Goal: Task Accomplishment & Management: Manage account settings

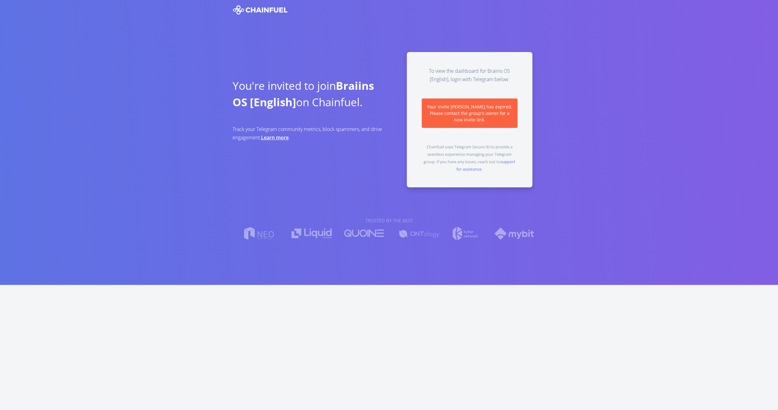
click at [293, 183] on div "You're invited to join Braiins OS [English] on Chainfuel. Track your Telegram c…" at bounding box center [389, 119] width 322 height 135
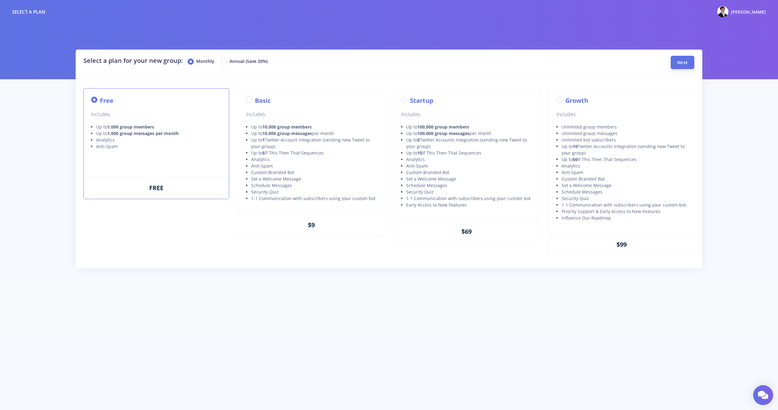
click at [673, 63] on button "Next" at bounding box center [683, 62] width 24 height 13
click at [690, 62] on button "Next" at bounding box center [683, 62] width 24 height 13
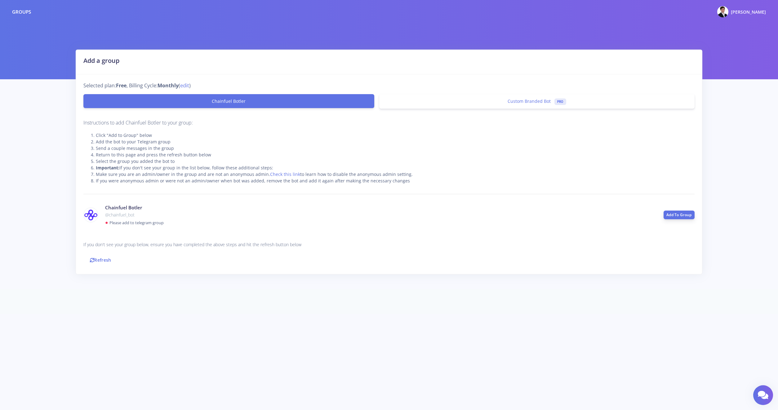
click at [674, 213] on link "Add To Group" at bounding box center [678, 215] width 31 height 9
click at [14, 15] on div "Groups" at bounding box center [21, 11] width 19 height 7
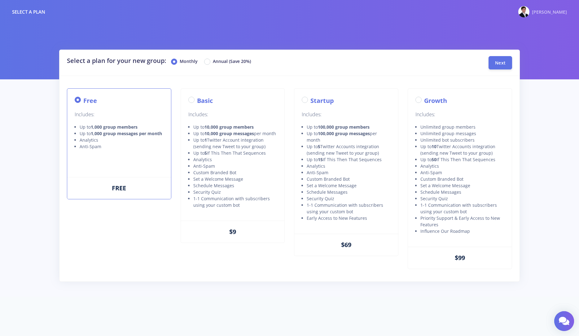
click at [530, 14] on img at bounding box center [524, 11] width 11 height 11
click at [552, 10] on div "[PERSON_NAME]" at bounding box center [543, 11] width 49 height 11
click at [554, 13] on div "[PERSON_NAME]" at bounding box center [543, 11] width 49 height 11
click at [561, 14] on span "[PERSON_NAME]" at bounding box center [549, 12] width 35 height 6
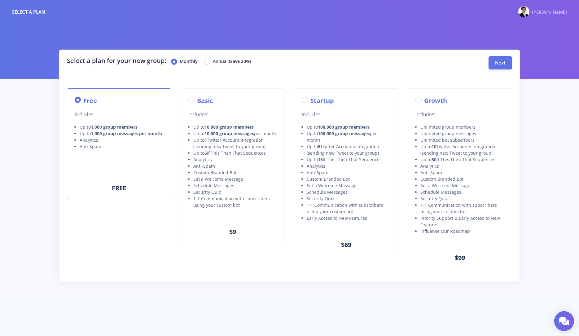
click at [560, 17] on div "[PERSON_NAME]" at bounding box center [543, 11] width 49 height 11
click at [553, 31] on div at bounding box center [289, 39] width 579 height 79
click at [555, 13] on span "[PERSON_NAME]" at bounding box center [549, 12] width 35 height 6
drag, startPoint x: 551, startPoint y: 10, endPoint x: 549, endPoint y: 21, distance: 11.0
click at [550, 19] on nav "Select a plan Andre My Dashboard Settings Logout" at bounding box center [289, 12] width 579 height 24
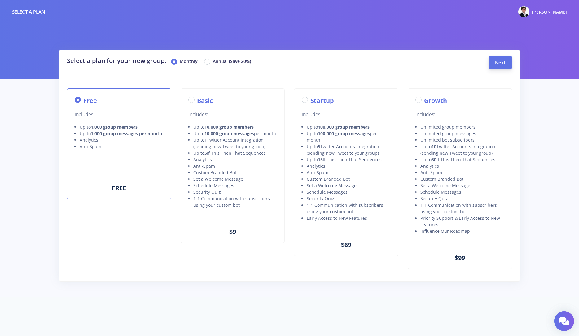
click at [502, 65] on span "Next" at bounding box center [500, 63] width 11 height 6
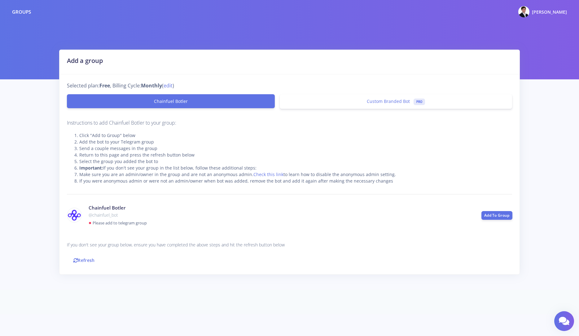
click at [568, 15] on div "Groups Andre My Dashboard Settings Logout" at bounding box center [289, 12] width 579 height 14
click at [564, 13] on span "[PERSON_NAME]" at bounding box center [549, 12] width 35 height 6
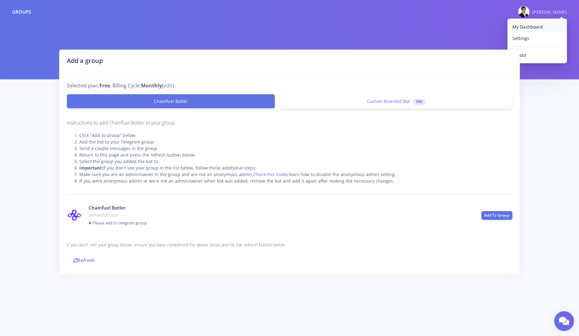
click at [527, 28] on span "My Dashboard" at bounding box center [528, 27] width 30 height 6
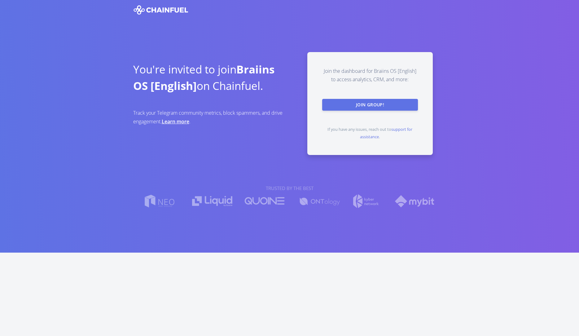
click at [390, 104] on button "Join Group!" at bounding box center [370, 105] width 96 height 12
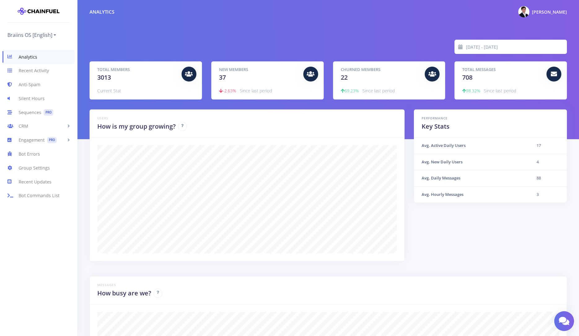
scroll to position [108, 462]
click at [37, 76] on link "Recent Activity" at bounding box center [38, 71] width 77 height 14
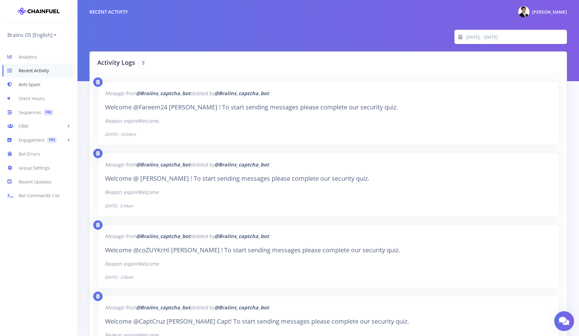
click at [35, 85] on link "Anti-Spam" at bounding box center [38, 85] width 77 height 14
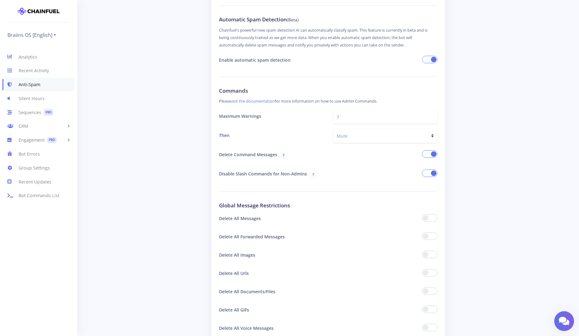
scroll to position [348, 0]
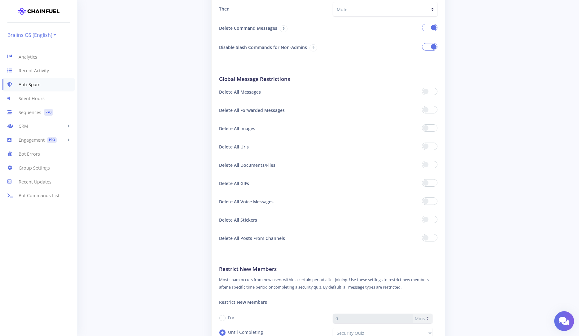
click at [34, 31] on link "Braiins OS [English]" at bounding box center [31, 35] width 49 height 10
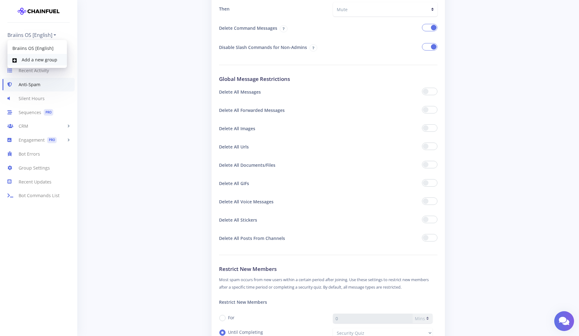
click at [33, 65] on link "Add a new group" at bounding box center [37, 59] width 60 height 11
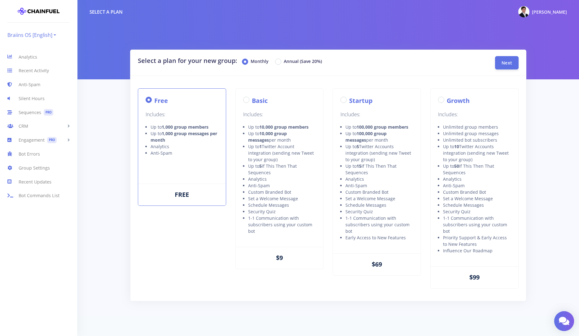
click at [38, 38] on link "Braiins OS [English]" at bounding box center [31, 35] width 49 height 10
click at [59, 30] on ul "Braiins OS [English] Braiins OS [English] Add a new group" at bounding box center [38, 31] width 62 height 17
click at [54, 34] on link "Braiins OS [English]" at bounding box center [31, 35] width 49 height 10
click at [107, 36] on div at bounding box center [328, 39] width 502 height 79
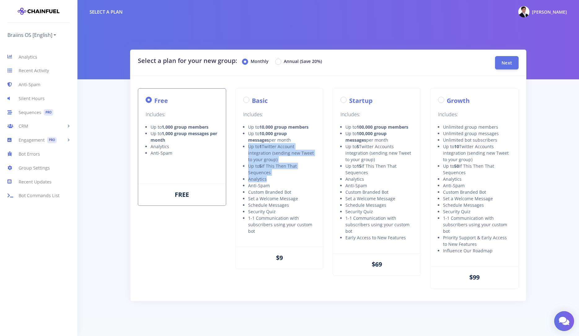
drag, startPoint x: 248, startPoint y: 147, endPoint x: 270, endPoint y: 179, distance: 37.9
click at [270, 179] on ul "Up to 10,000 group members Up to 10,000 group messages per month Up to 1 Twitte…" at bounding box center [279, 179] width 73 height 111
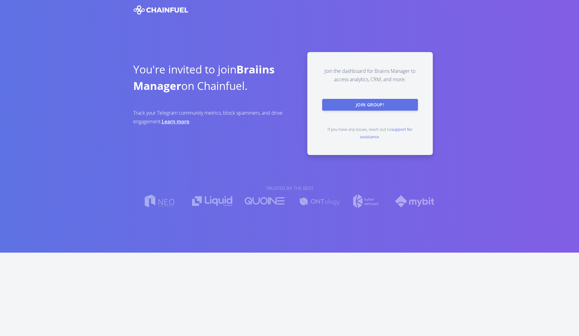
click at [374, 108] on button "Join Group!" at bounding box center [370, 105] width 96 height 12
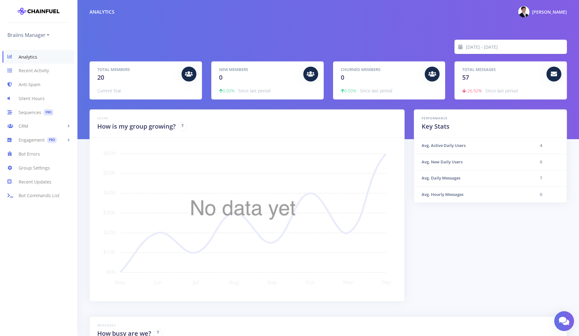
scroll to position [108, 462]
drag, startPoint x: 97, startPoint y: 78, endPoint x: 113, endPoint y: 78, distance: 15.8
click at [113, 78] on div "Total Members 20" at bounding box center [137, 74] width 89 height 15
click at [46, 68] on link "Recent Activity" at bounding box center [38, 71] width 77 height 14
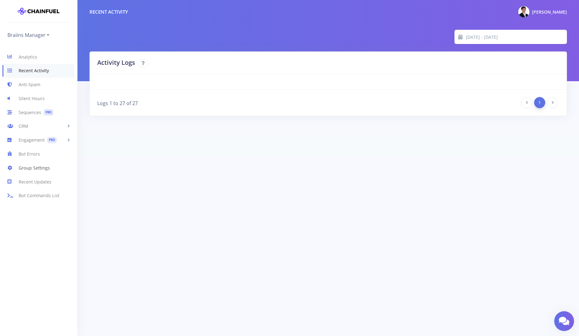
click at [35, 170] on link "Group Settings" at bounding box center [38, 168] width 77 height 14
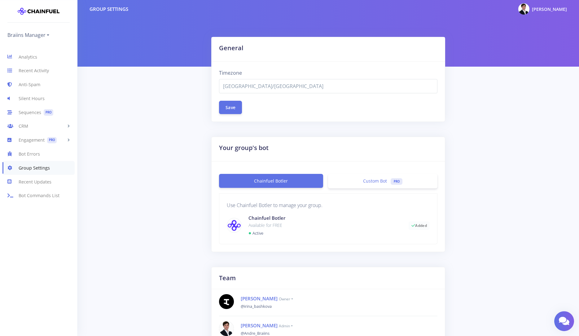
drag, startPoint x: 175, startPoint y: 189, endPoint x: 184, endPoint y: 194, distance: 10.0
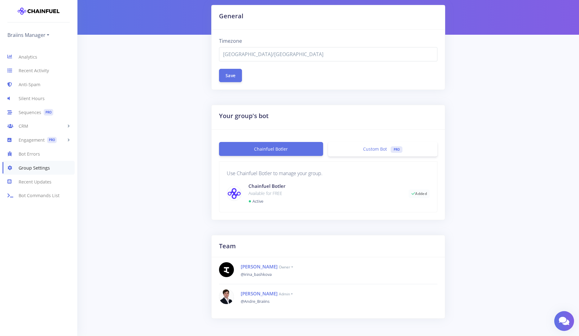
scroll to position [57, 0]
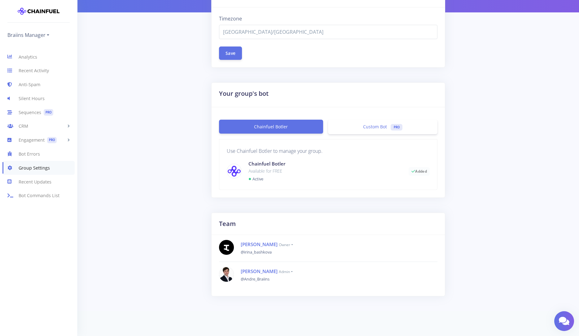
click at [286, 131] on link "Chainfuel Botler" at bounding box center [271, 127] width 104 height 14
click at [287, 126] on link "Chainfuel Botler" at bounding box center [271, 127] width 104 height 14
drag, startPoint x: 273, startPoint y: 181, endPoint x: 254, endPoint y: 177, distance: 19.7
click at [254, 177] on div "Chainfuel Botler Available for FREE ● Active" at bounding box center [324, 171] width 161 height 22
drag, startPoint x: 401, startPoint y: 170, endPoint x: 438, endPoint y: 171, distance: 37.2
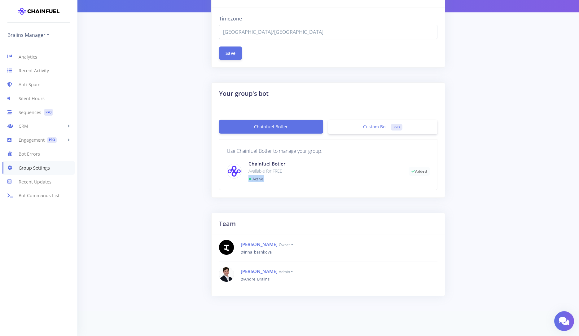
click at [438, 171] on div "Use Chainfuel Botler to manage your group. Chainfuel Botler Available for FREE …" at bounding box center [328, 164] width 219 height 51
click at [362, 184] on div "Use Chainfuel Botler to manage your group. Chainfuel Botler Available for FREE …" at bounding box center [328, 164] width 218 height 50
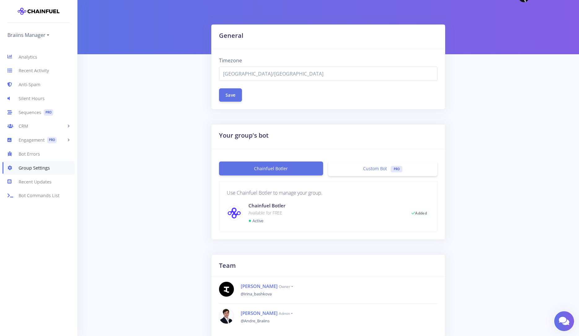
scroll to position [4, 0]
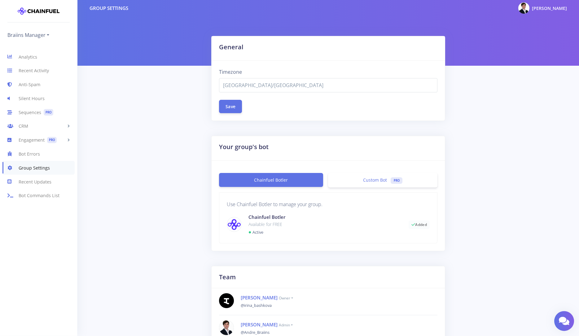
drag, startPoint x: 449, startPoint y: 213, endPoint x: 447, endPoint y: 197, distance: 16.0
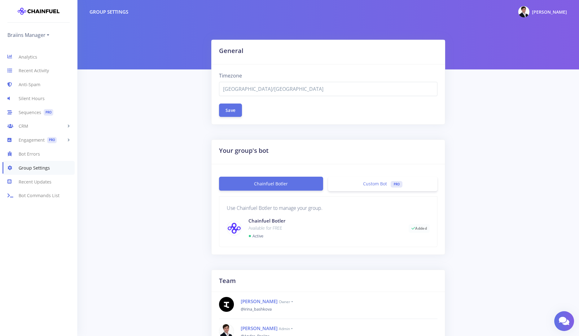
scroll to position [57, 0]
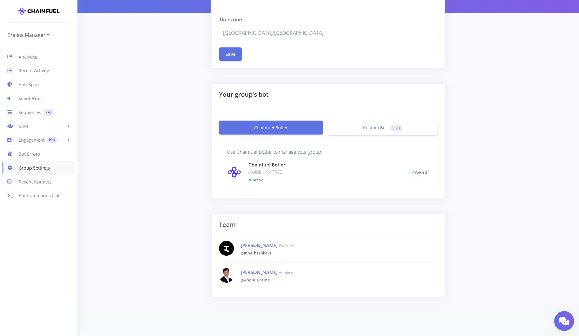
drag, startPoint x: 159, startPoint y: 257, endPoint x: 163, endPoint y: 237, distance: 20.4
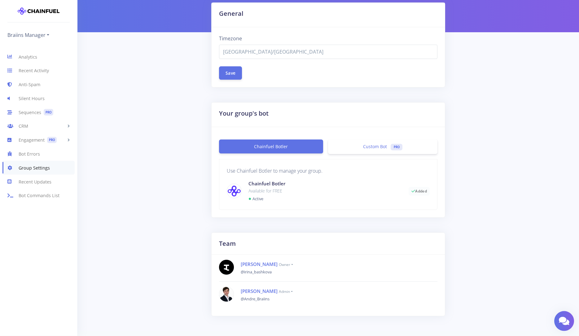
scroll to position [0, 0]
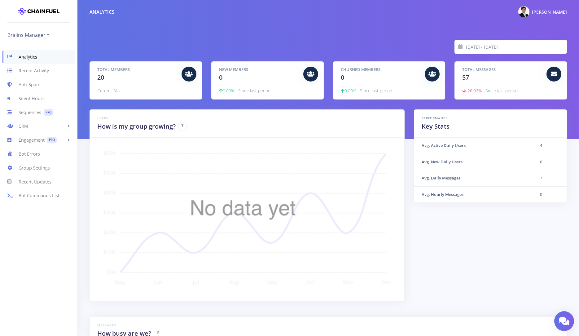
scroll to position [108, 462]
click at [350, 182] on img at bounding box center [247, 219] width 300 height 149
click at [506, 45] on input "[DATE] - [DATE]" at bounding box center [516, 47] width 101 height 14
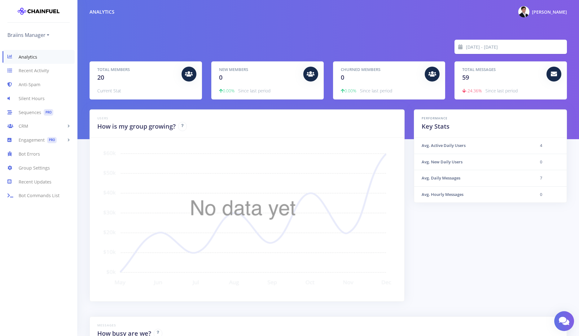
click at [358, 211] on img at bounding box center [247, 219] width 300 height 149
click at [41, 72] on link "Recent Activity" at bounding box center [38, 71] width 77 height 14
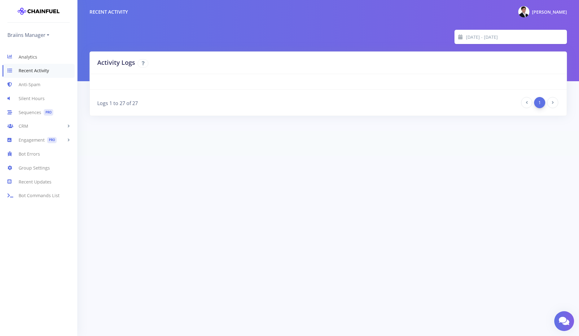
click at [20, 57] on link "Analytics" at bounding box center [38, 57] width 77 height 14
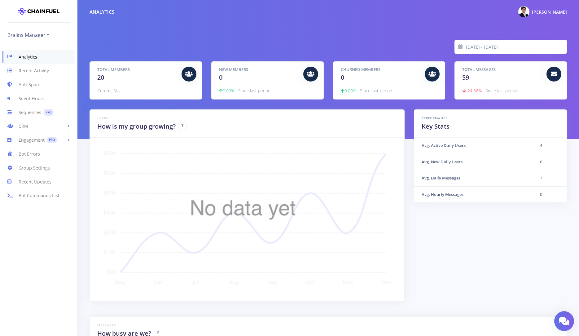
scroll to position [108, 462]
drag, startPoint x: 97, startPoint y: 79, endPoint x: 313, endPoint y: 80, distance: 216.7
click at [313, 80] on div "Total Members 20 Current Stat New Members 0 0.00% Since last period Churned Mem…" at bounding box center [328, 80] width 487 height 38
click at [445, 248] on div "Performance Key Stats Avg. Active Daily Users 4 Avg. New Daily Users 0 Avg. Dai…" at bounding box center [490, 205] width 162 height 192
click at [35, 73] on link "Recent Activity" at bounding box center [38, 71] width 77 height 14
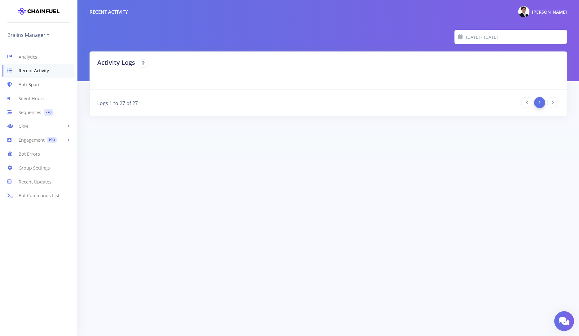
click at [33, 87] on link "Anti-Spam" at bounding box center [38, 85] width 77 height 14
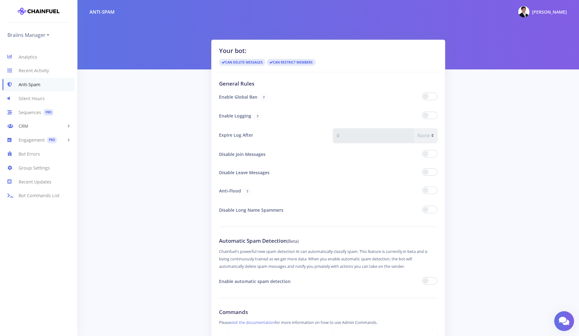
click at [27, 127] on link "CRM" at bounding box center [38, 126] width 77 height 14
click at [34, 220] on link "Group Settings" at bounding box center [38, 218] width 77 height 14
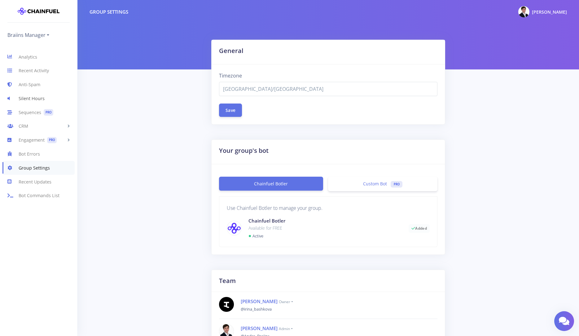
click at [35, 98] on link "Silent Hours" at bounding box center [38, 98] width 77 height 14
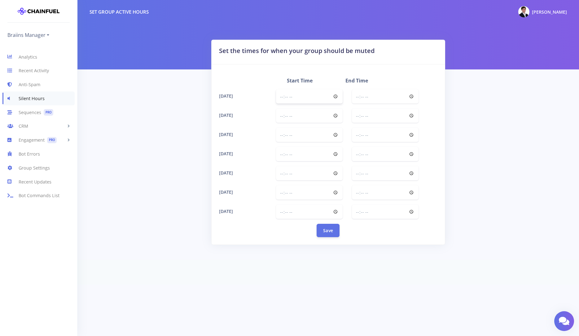
click at [306, 102] on input "time" at bounding box center [309, 96] width 67 height 14
click at [327, 106] on form "Start Time End Time Sunday Monday Tuesday Wednesday Thursday Friday" at bounding box center [328, 157] width 219 height 160
drag, startPoint x: 294, startPoint y: 98, endPoint x: 277, endPoint y: 98, distance: 17.4
click at [292, 98] on input "time" at bounding box center [309, 96] width 67 height 14
click at [376, 102] on input "time" at bounding box center [385, 96] width 67 height 14
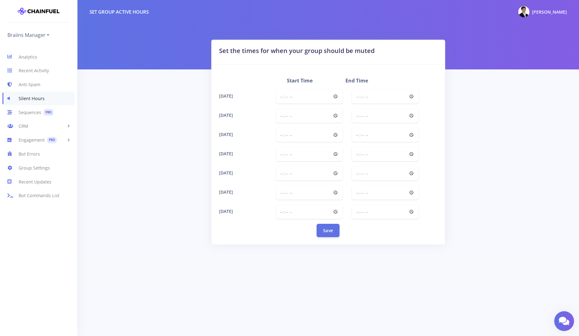
click at [264, 99] on label "Sunday" at bounding box center [243, 96] width 57 height 14
click at [280, 94] on input "time" at bounding box center [309, 96] width 67 height 14
click at [285, 191] on input "time" at bounding box center [309, 192] width 67 height 14
click at [286, 209] on input "time" at bounding box center [309, 212] width 67 height 14
click at [33, 87] on link "Anti-Spam" at bounding box center [38, 85] width 77 height 14
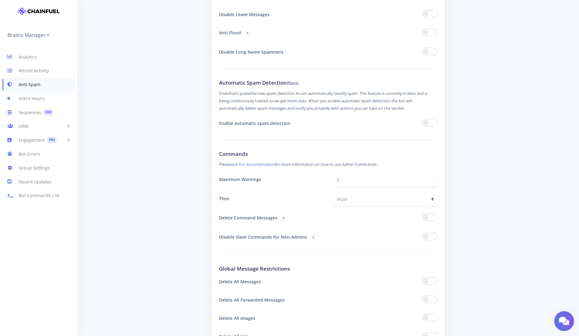
scroll to position [32, 0]
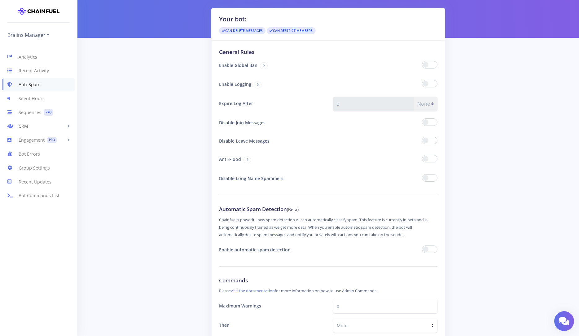
click at [42, 123] on link "CRM" at bounding box center [38, 126] width 77 height 14
click at [28, 141] on link "People" at bounding box center [38, 139] width 77 height 12
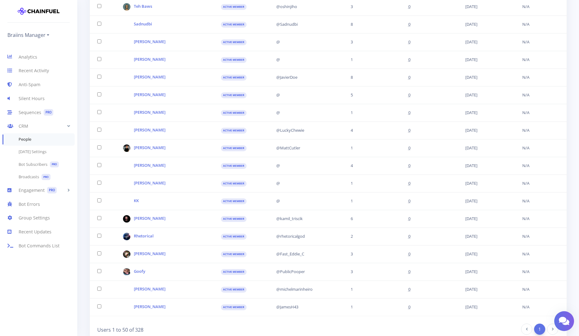
scroll to position [727, 0]
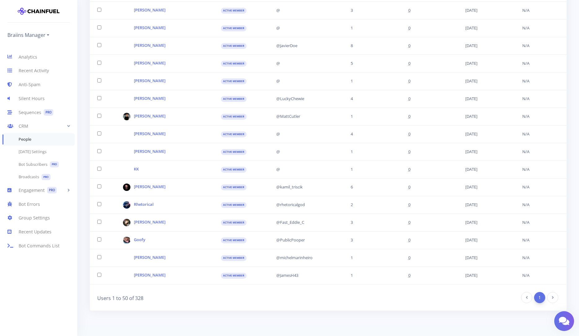
drag, startPoint x: 143, startPoint y: 298, endPoint x: 139, endPoint y: 300, distance: 5.4
click at [136, 300] on div "Users 1 to 50 of 328" at bounding box center [211, 297] width 236 height 11
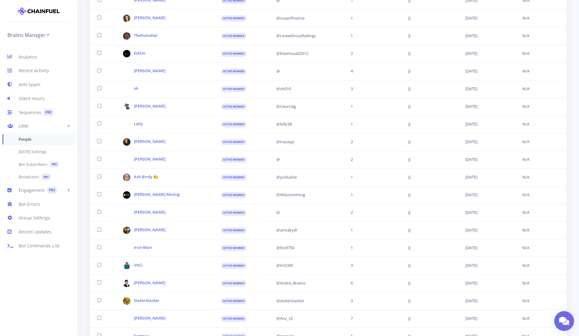
scroll to position [0, 0]
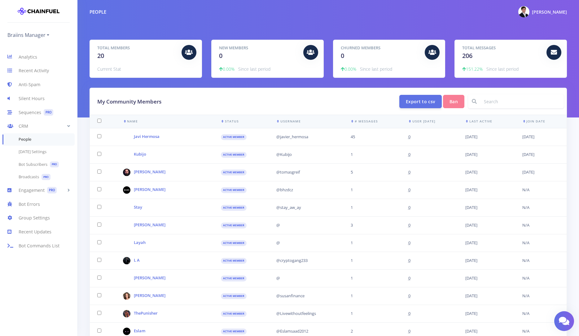
drag, startPoint x: 197, startPoint y: 305, endPoint x: 203, endPoint y: 158, distance: 146.4
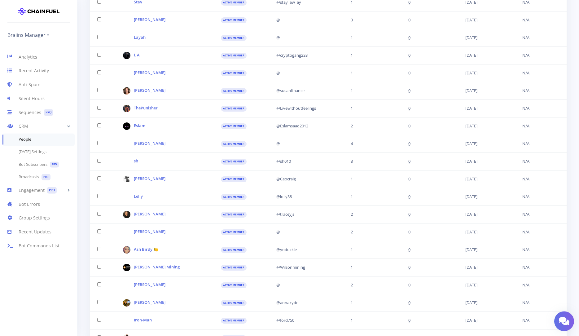
scroll to position [741, 0]
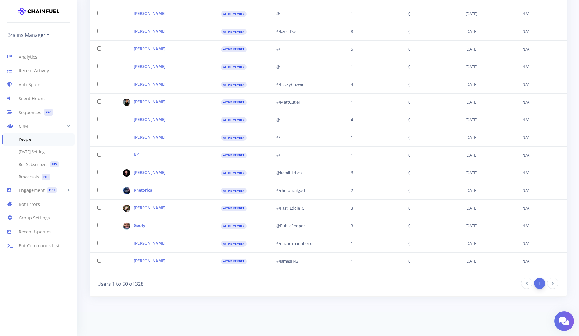
drag, startPoint x: 306, startPoint y: 103, endPoint x: 302, endPoint y: 262, distance: 159.7
drag, startPoint x: 134, startPoint y: 286, endPoint x: 144, endPoint y: 285, distance: 10.2
click at [144, 285] on div "Users 1 to 50 of 328" at bounding box center [211, 283] width 236 height 11
drag, startPoint x: 144, startPoint y: 285, endPoint x: 135, endPoint y: 286, distance: 9.3
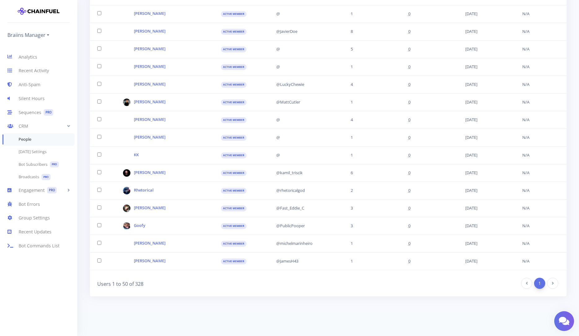
click at [135, 286] on div "Users 1 to 50 of 328" at bounding box center [211, 283] width 236 height 11
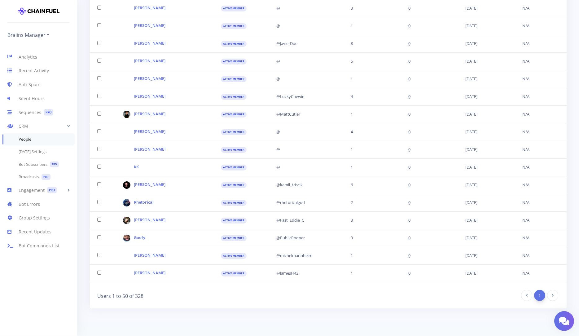
drag, startPoint x: 186, startPoint y: 288, endPoint x: 187, endPoint y: 281, distance: 6.5
drag, startPoint x: 108, startPoint y: 296, endPoint x: 152, endPoint y: 297, distance: 44.0
click at [152, 297] on div "Users 1 to 50 of 328" at bounding box center [211, 296] width 236 height 11
drag, startPoint x: 174, startPoint y: 292, endPoint x: 184, endPoint y: 291, distance: 10.3
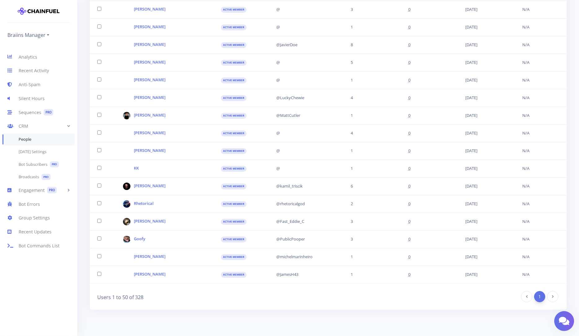
click at [175, 292] on div "Users 1 to 50 of 328" at bounding box center [211, 296] width 236 height 11
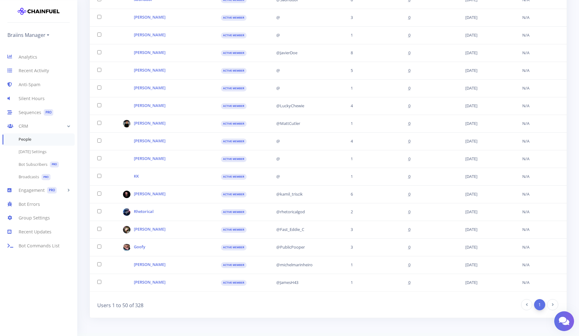
drag, startPoint x: 250, startPoint y: 299, endPoint x: 251, endPoint y: 295, distance: 3.5
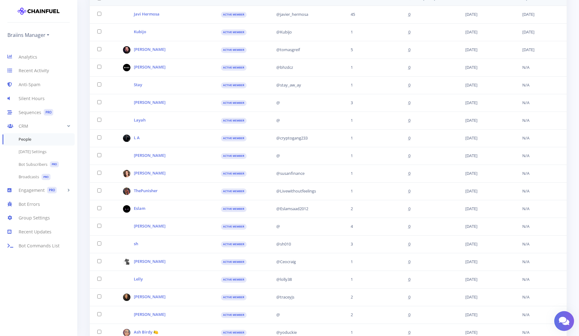
scroll to position [0, 0]
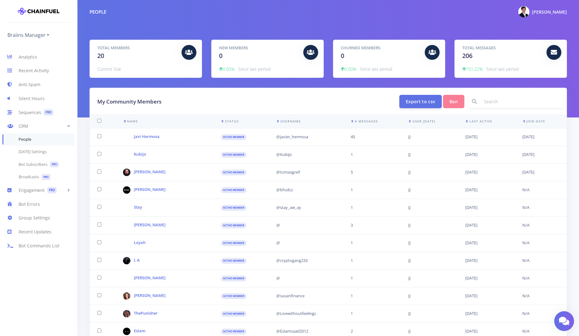
drag, startPoint x: 245, startPoint y: 312, endPoint x: 306, endPoint y: 206, distance: 122.3
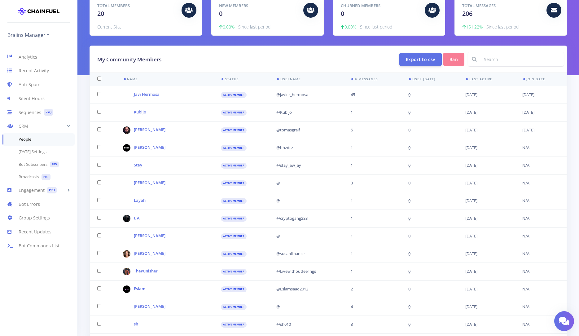
drag, startPoint x: 307, startPoint y: 263, endPoint x: 308, endPoint y: 302, distance: 38.5
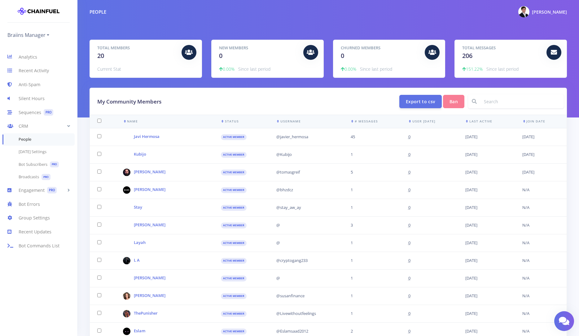
drag, startPoint x: 344, startPoint y: 236, endPoint x: 371, endPoint y: 100, distance: 138.4
click at [498, 102] on input at bounding box center [522, 101] width 84 height 14
type input "andre"
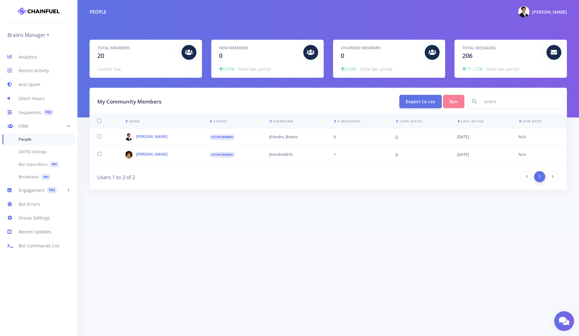
drag, startPoint x: 0, startPoint y: 0, endPoint x: 498, endPoint y: 102, distance: 507.9
click at [498, 102] on input "andre" at bounding box center [522, 101] width 84 height 14
type input "next"
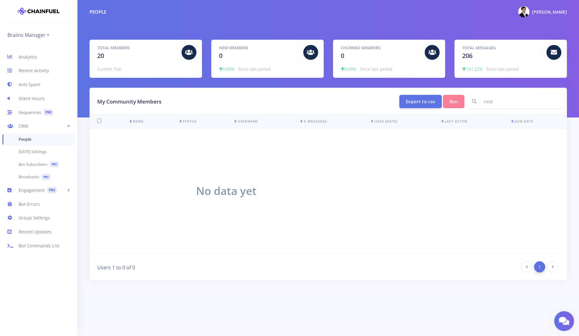
click at [503, 102] on input "next" at bounding box center [522, 101] width 84 height 14
click at [39, 153] on link "[DATE] Settings" at bounding box center [38, 152] width 77 height 12
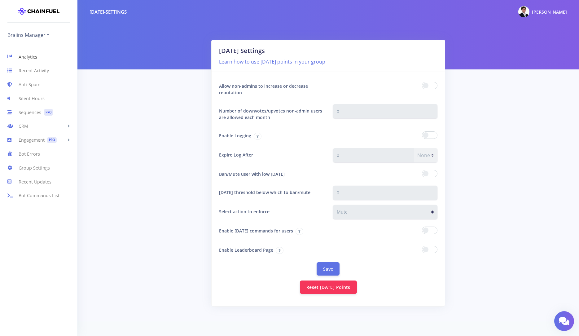
click at [21, 60] on link "Analytics" at bounding box center [38, 57] width 77 height 14
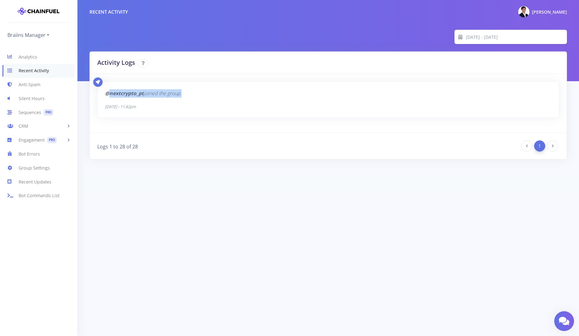
drag, startPoint x: 212, startPoint y: 95, endPoint x: 108, endPoint y: 90, distance: 104.3
click at [108, 90] on p "@nextcrypto_pt joined the group ." at bounding box center [328, 93] width 447 height 8
click at [211, 100] on div "@nextcrypto_pt joined the group . Tuesday, September 16 - 11:42pm" at bounding box center [329, 100] width 462 height 36
drag, startPoint x: 213, startPoint y: 94, endPoint x: 108, endPoint y: 88, distance: 105.0
click at [108, 88] on div "@nextcrypto_pt joined the group . Tuesday, September 16 - 11:42pm" at bounding box center [329, 100] width 462 height 36
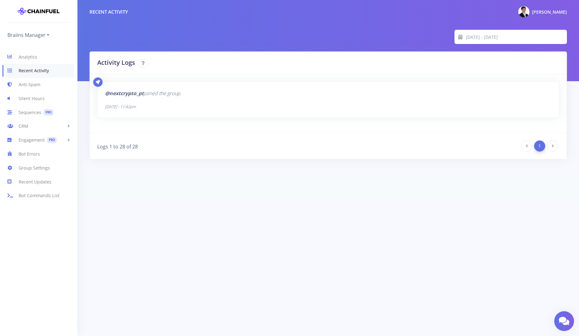
click at [207, 170] on div "Activity Logs @nextcrypto_pt joined the group . Tuesday, September 16 - 11:42pm…" at bounding box center [328, 112] width 487 height 123
drag, startPoint x: 211, startPoint y: 95, endPoint x: 106, endPoint y: 92, distance: 105.1
click at [106, 92] on p "@nextcrypto_pt joined the group ." at bounding box center [328, 93] width 447 height 8
click at [187, 188] on footer at bounding box center [289, 186] width 579 height 25
click at [33, 55] on link "Analytics" at bounding box center [38, 57] width 77 height 14
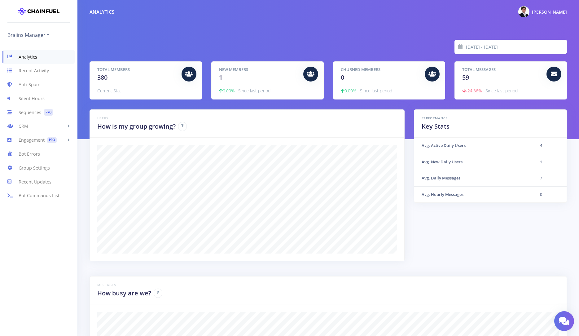
scroll to position [108, 462]
drag, startPoint x: 95, startPoint y: 75, endPoint x: 115, endPoint y: 76, distance: 20.5
click at [110, 76] on div "Total Members 380" at bounding box center [137, 74] width 89 height 15
click at [114, 80] on div "Total Members 380" at bounding box center [137, 74] width 89 height 15
drag, startPoint x: 114, startPoint y: 76, endPoint x: 95, endPoint y: 77, distance: 19.8
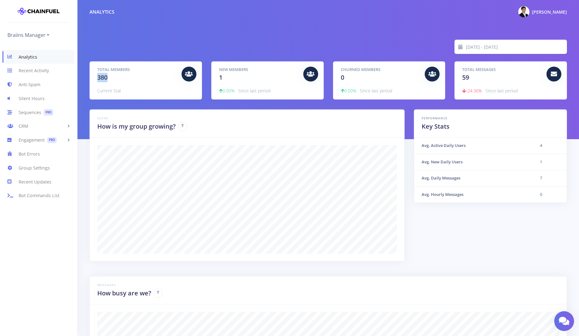
click at [95, 76] on div "Total Members 380" at bounding box center [137, 74] width 89 height 15
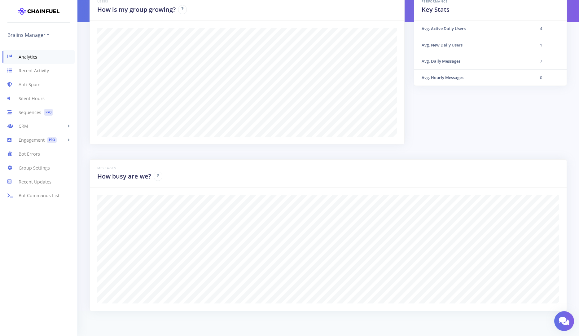
scroll to position [11, 0]
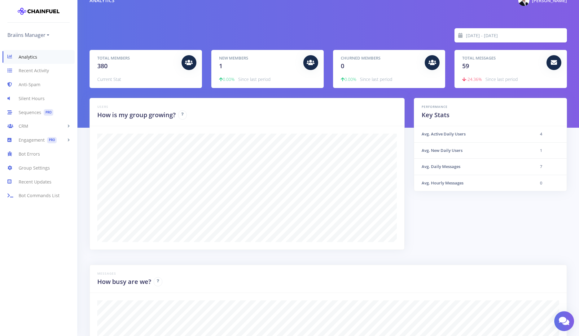
drag, startPoint x: 353, startPoint y: 160, endPoint x: 411, endPoint y: 157, distance: 58.7
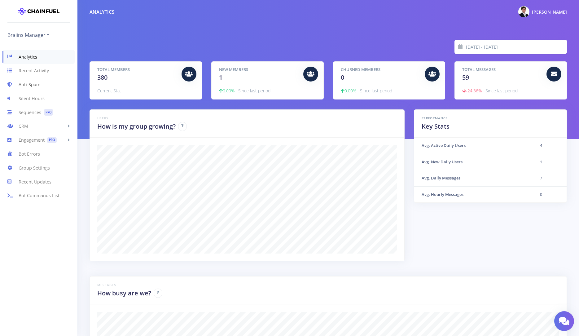
click at [25, 86] on link "Anti-Spam" at bounding box center [38, 85] width 77 height 14
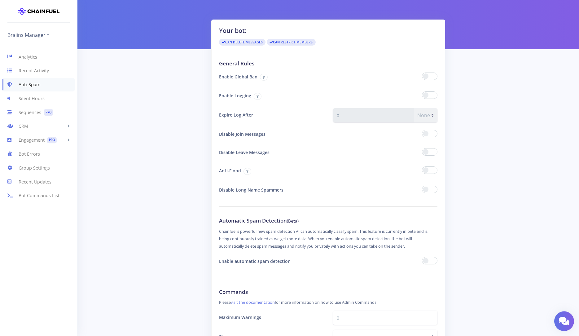
scroll to position [29, 0]
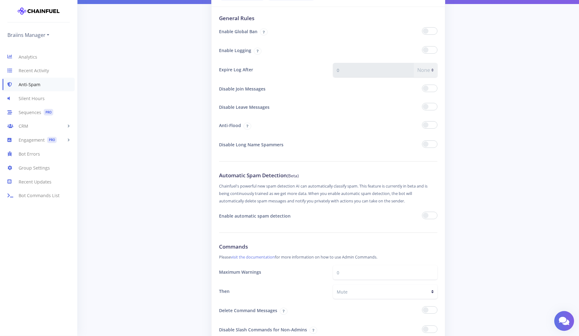
drag, startPoint x: 121, startPoint y: 165, endPoint x: 127, endPoint y: 172, distance: 10.1
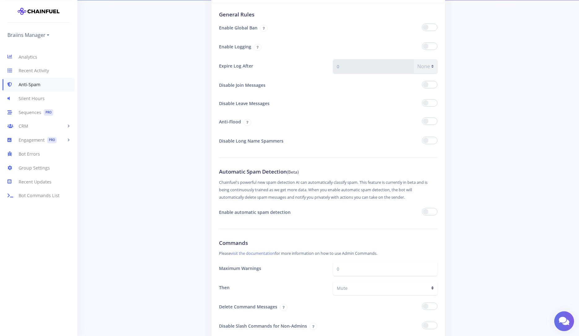
click at [434, 212] on span at bounding box center [429, 211] width 15 height 7
click at [0, 0] on input "checkbox" at bounding box center [0, 0] width 0 height 0
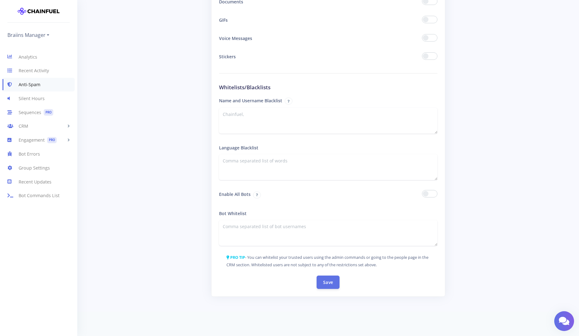
drag, startPoint x: 216, startPoint y: 184, endPoint x: 163, endPoint y: 228, distance: 69.1
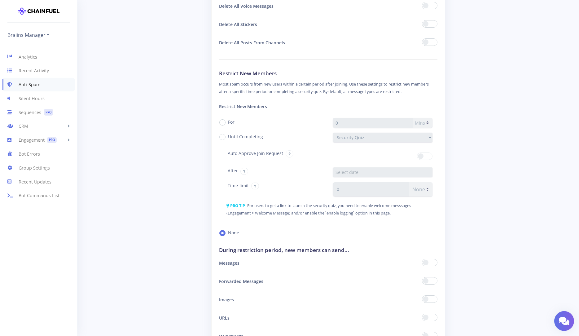
drag, startPoint x: 160, startPoint y: 235, endPoint x: 177, endPoint y: 124, distance: 112.8
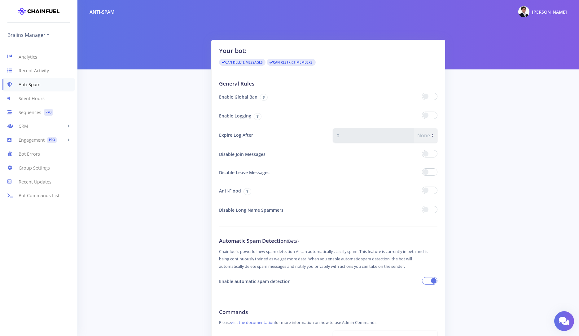
scroll to position [32, 0]
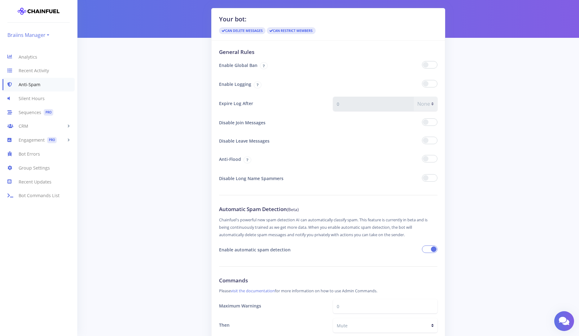
click at [39, 39] on link "Braiins Manager" at bounding box center [28, 35] width 42 height 10
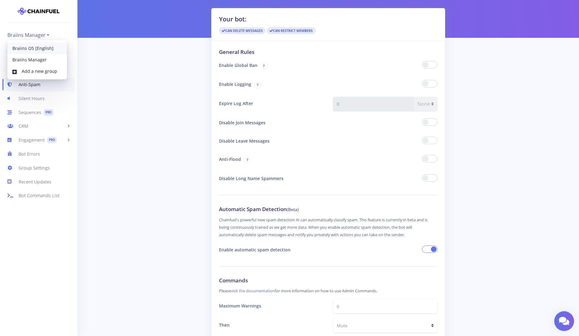
click at [42, 51] on link "Braiins OS [English]" at bounding box center [37, 47] width 60 height 11
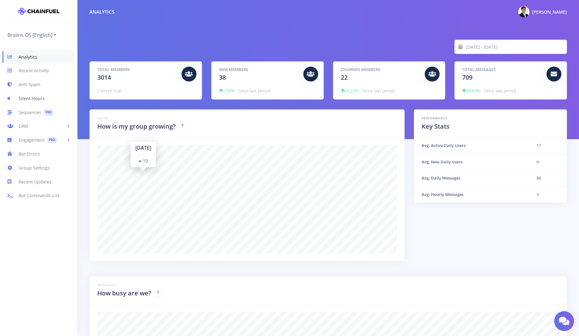
scroll to position [108, 462]
click at [29, 84] on link "Anti-Spam" at bounding box center [38, 85] width 77 height 14
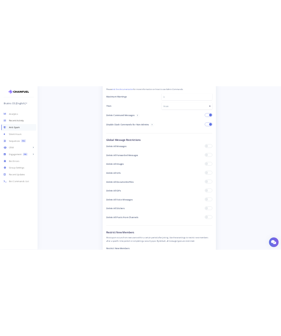
scroll to position [253, 0]
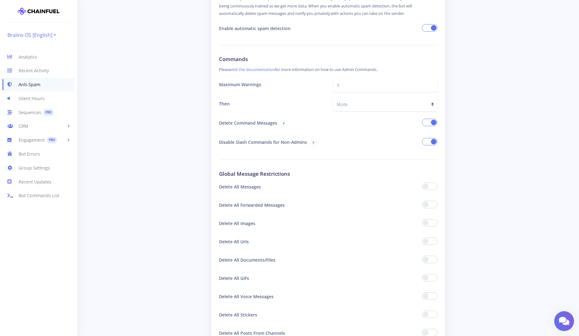
click at [33, 33] on link "Braiins OS [English]" at bounding box center [31, 35] width 49 height 10
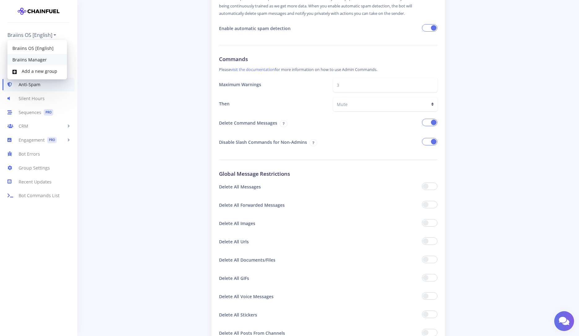
click at [34, 61] on link "Braiins Manager" at bounding box center [37, 59] width 60 height 11
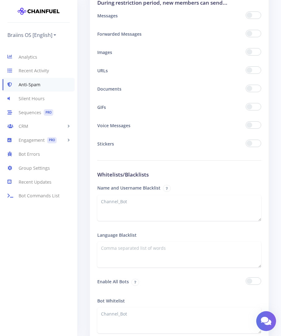
scroll to position [883, 0]
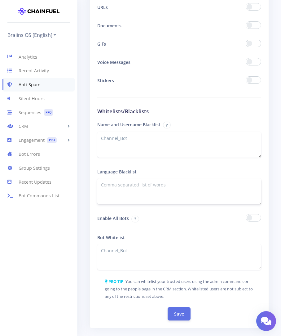
drag, startPoint x: 171, startPoint y: 197, endPoint x: 80, endPoint y: 167, distance: 95.8
click at [97, 178] on textarea at bounding box center [179, 191] width 164 height 26
click at [160, 172] on div "Language Blacklist" at bounding box center [179, 184] width 164 height 39
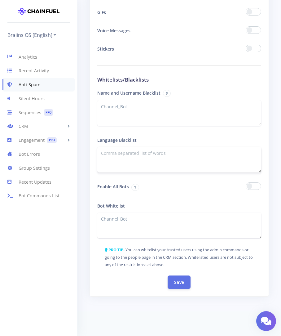
drag, startPoint x: 208, startPoint y: 163, endPoint x: 142, endPoint y: 158, distance: 66.3
click at [150, 157] on textarea at bounding box center [179, 160] width 164 height 26
click at [148, 106] on textarea "Channel_Bot" at bounding box center [179, 113] width 164 height 26
click at [161, 153] on textarea at bounding box center [179, 160] width 164 height 26
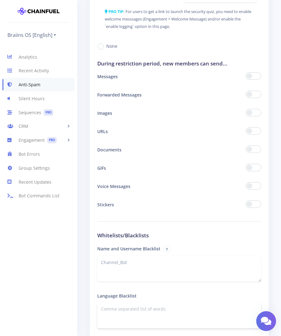
scroll to position [854, 0]
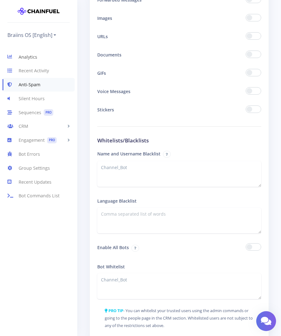
click at [43, 59] on link "Analytics" at bounding box center [38, 57] width 77 height 14
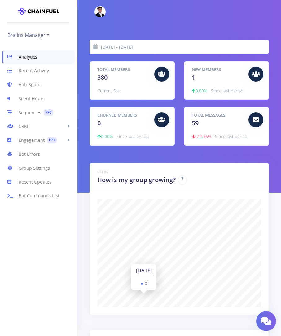
scroll to position [32, 0]
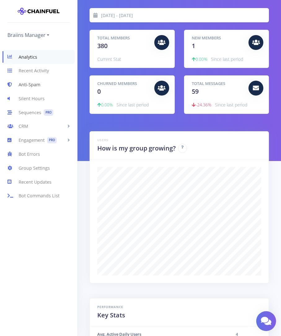
click at [31, 85] on link "Anti-Spam" at bounding box center [38, 85] width 77 height 14
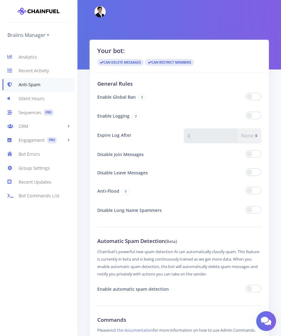
click at [258, 96] on span at bounding box center [253, 96] width 15 height 7
click at [0, 0] on input "checkbox" at bounding box center [0, 0] width 0 height 0
click at [252, 118] on span at bounding box center [253, 115] width 15 height 7
click at [0, 0] on input "checkbox" at bounding box center [0, 0] width 0 height 0
drag, startPoint x: 165, startPoint y: 134, endPoint x: 152, endPoint y: 134, distance: 12.7
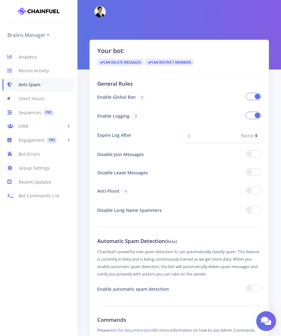
click at [184, 134] on input "0" at bounding box center [211, 135] width 54 height 14
type input "2"
click at [262, 116] on div at bounding box center [222, 116] width 87 height 14
click at [257, 115] on span at bounding box center [253, 115] width 15 height 7
click at [0, 0] on input "checkbox" at bounding box center [0, 0] width 0 height 0
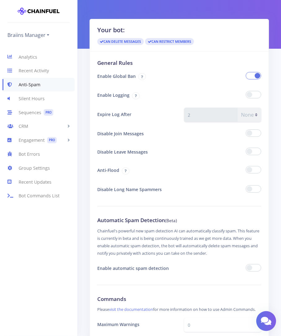
drag, startPoint x: 157, startPoint y: 158, endPoint x: 161, endPoint y: 164, distance: 7.3
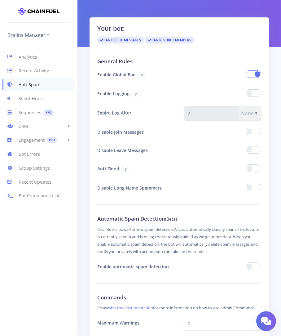
click at [257, 135] on span at bounding box center [253, 131] width 15 height 7
click at [0, 0] on input "checkbox" at bounding box center [0, 0] width 0 height 0
click at [251, 150] on span at bounding box center [253, 149] width 15 height 7
click at [0, 0] on input "checkbox" at bounding box center [0, 0] width 0 height 0
click at [255, 167] on span at bounding box center [253, 167] width 15 height 7
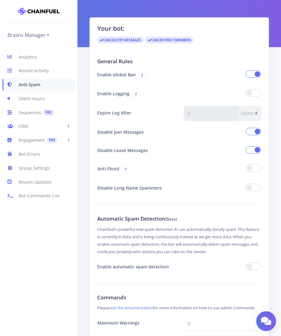
click at [0, 0] on input "checkbox" at bounding box center [0, 0] width 0 height 0
click at [256, 194] on div at bounding box center [222, 187] width 87 height 13
click at [251, 184] on span at bounding box center [253, 187] width 15 height 7
click at [0, 0] on input "checkbox" at bounding box center [0, 0] width 0 height 0
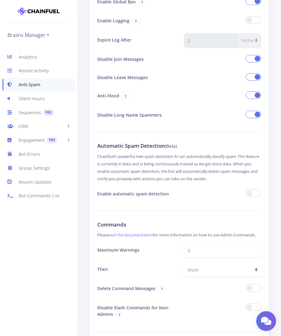
drag, startPoint x: 190, startPoint y: 210, endPoint x: 192, endPoint y: 233, distance: 23.9
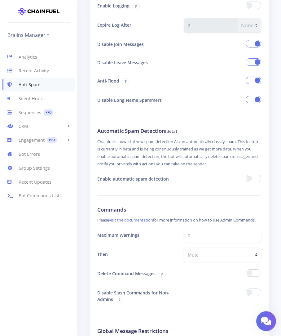
click at [253, 176] on span at bounding box center [253, 178] width 15 height 7
click at [0, 0] on input "checkbox" at bounding box center [0, 0] width 0 height 0
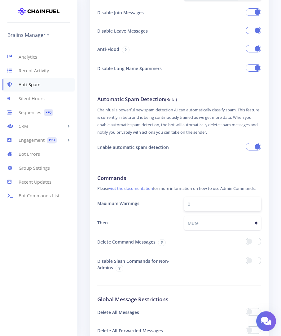
drag, startPoint x: 210, startPoint y: 203, endPoint x: 147, endPoint y: 207, distance: 63.1
click at [184, 207] on input "0" at bounding box center [222, 204] width 77 height 14
type input "3"
click at [255, 242] on span at bounding box center [253, 240] width 15 height 7
click at [0, 0] on input "checkbox" at bounding box center [0, 0] width 0 height 0
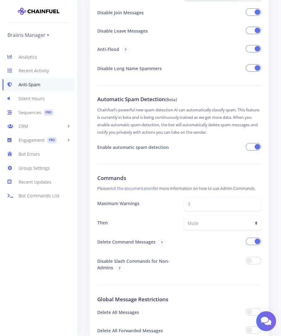
click at [251, 266] on div at bounding box center [222, 264] width 87 height 21
click at [256, 259] on span at bounding box center [253, 260] width 15 height 7
click at [0, 0] on input "checkbox" at bounding box center [0, 0] width 0 height 0
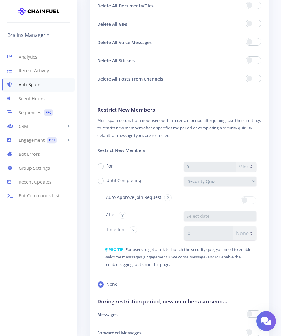
scroll to position [553, 0]
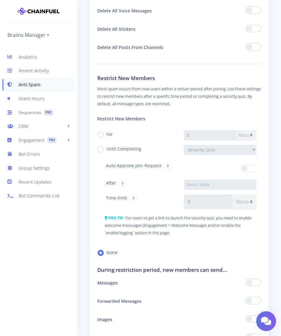
click at [106, 148] on label "Until Completing" at bounding box center [123, 148] width 35 height 7
click at [106, 148] on input "Until Completing" at bounding box center [108, 147] width 4 height 4
radio input "true"
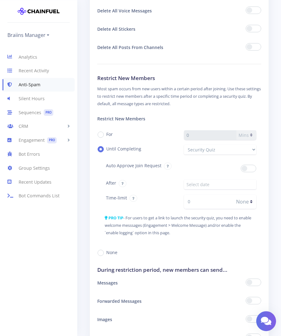
click at [250, 169] on span at bounding box center [248, 168] width 15 height 7
click at [0, 0] on input "checkbox" at bounding box center [0, 0] width 0 height 0
drag, startPoint x: 124, startPoint y: 217, endPoint x: 206, endPoint y: 217, distance: 82.1
click at [206, 217] on small "PRO TIP - For users to get a link to launch the security quiz, you need to enab…" at bounding box center [178, 225] width 147 height 20
click at [210, 254] on div "None" at bounding box center [179, 251] width 163 height 7
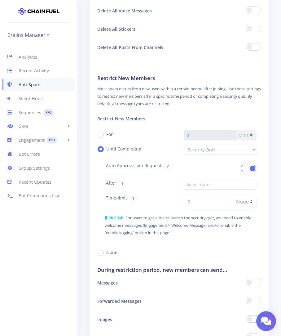
click at [106, 251] on label "None" at bounding box center [111, 252] width 11 height 7
click at [106, 251] on input "None" at bounding box center [108, 250] width 4 height 4
radio input "true"
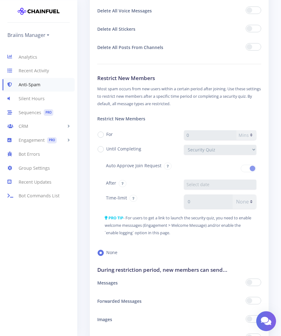
scroll to position [584, 0]
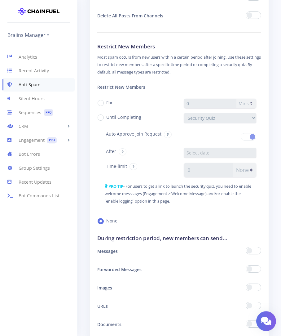
click at [106, 105] on label "For" at bounding box center [109, 102] width 7 height 7
click at [106, 103] on input "For" at bounding box center [108, 101] width 4 height 4
radio input "true"
drag, startPoint x: 200, startPoint y: 107, endPoint x: 182, endPoint y: 105, distance: 18.4
click at [184, 105] on input "0" at bounding box center [210, 104] width 53 height 10
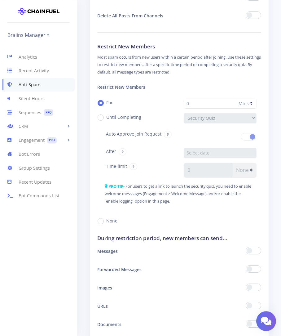
click at [108, 222] on label "None" at bounding box center [111, 220] width 11 height 7
click at [108, 221] on input "None" at bounding box center [108, 219] width 4 height 4
radio input "true"
drag, startPoint x: 180, startPoint y: 202, endPoint x: 127, endPoint y: 186, distance: 55.2
click at [127, 186] on div "PRO TIP - For users to get a link to launch the security quiz, you need to enab…" at bounding box center [179, 197] width 164 height 30
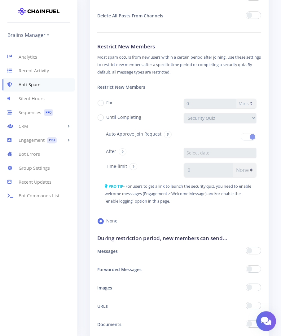
click at [141, 209] on div "PRO TIP - For users to get a link to launch the security quiz, you need to enab…" at bounding box center [179, 197] width 164 height 30
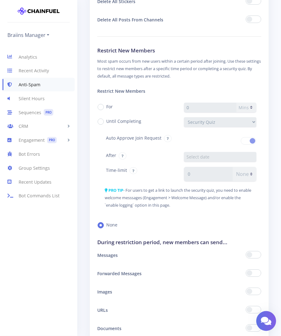
drag, startPoint x: 142, startPoint y: 207, endPoint x: 144, endPoint y: 199, distance: 8.4
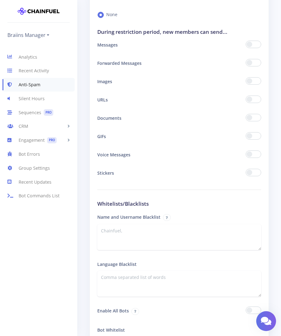
scroll to position [914, 0]
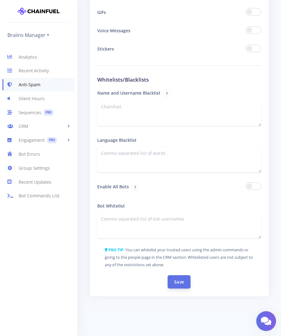
click at [178, 281] on button "Save" at bounding box center [179, 281] width 23 height 13
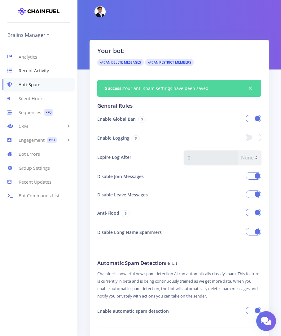
click at [40, 70] on link "Recent Activity" at bounding box center [38, 71] width 77 height 14
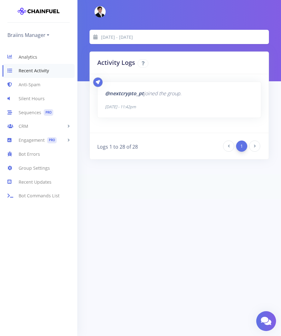
click at [36, 62] on link "Analytics" at bounding box center [38, 57] width 77 height 14
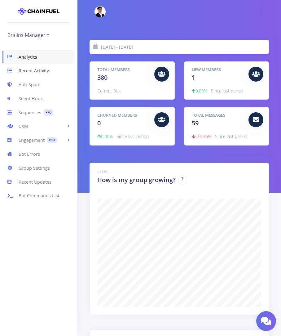
scroll to position [108, 164]
click at [94, 271] on div at bounding box center [179, 252] width 179 height 123
click at [66, 297] on div "Analytics Recent Activity Anti-Spam Silent Hours Sequences PRO CRM People [DATE…" at bounding box center [38, 185] width 77 height 291
click at [32, 73] on link "Recent Activity" at bounding box center [38, 71] width 77 height 14
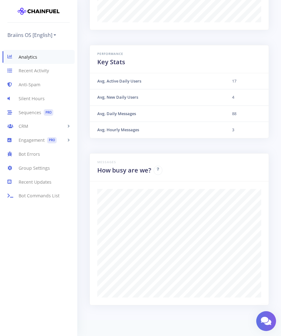
scroll to position [294, 0]
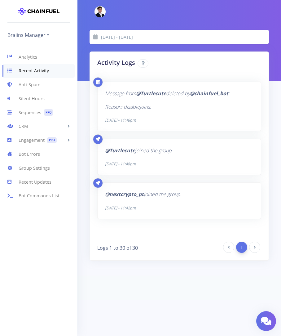
click at [152, 105] on p "Reason: disableJoins." at bounding box center [179, 107] width 148 height 8
click at [141, 106] on icon "Reason: disableJoins." at bounding box center [128, 106] width 46 height 7
click at [182, 123] on div "Message from @Turtlecute deleted by @chainfuel_bot : Reason: disableJoins. [DAT…" at bounding box center [179, 106] width 163 height 49
click at [48, 86] on link "Anti-Spam" at bounding box center [38, 85] width 77 height 14
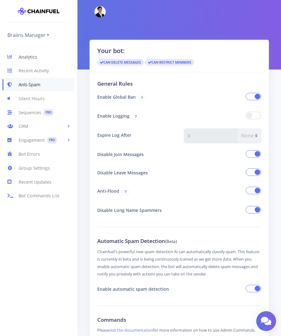
click at [52, 60] on link "Analytics" at bounding box center [38, 57] width 77 height 14
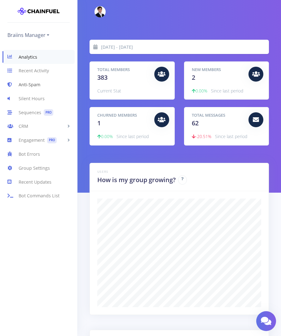
scroll to position [108, 164]
click at [41, 106] on link "Sequences PRO" at bounding box center [38, 112] width 77 height 14
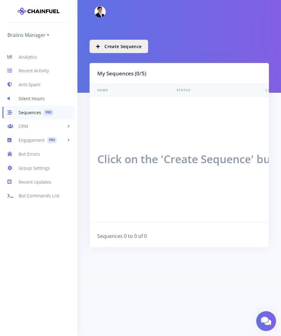
click at [41, 96] on link "Silent Hours" at bounding box center [38, 98] width 77 height 14
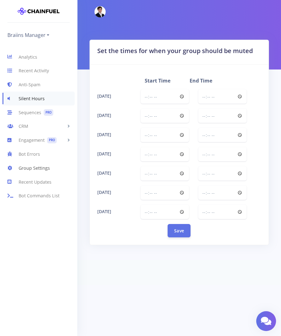
click at [16, 169] on icon at bounding box center [12, 167] width 11 height 7
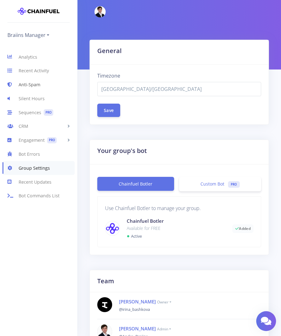
click at [28, 89] on link "Anti-Spam" at bounding box center [38, 85] width 77 height 14
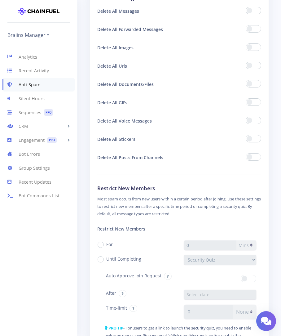
scroll to position [569, 0]
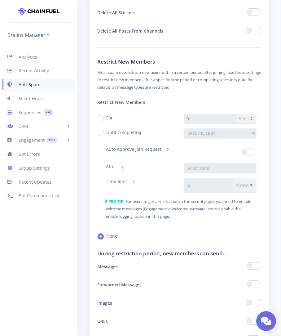
click at [106, 130] on label "Until Completing" at bounding box center [123, 132] width 35 height 7
click at [106, 130] on input "Until Completing" at bounding box center [108, 130] width 4 height 4
radio input "true"
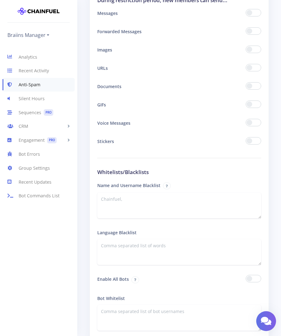
scroll to position [914, 0]
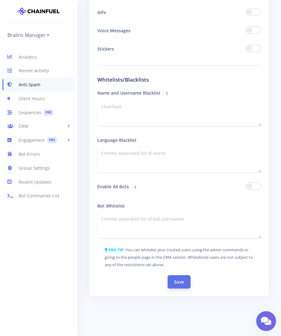
click at [172, 284] on button "Save" at bounding box center [179, 281] width 23 height 13
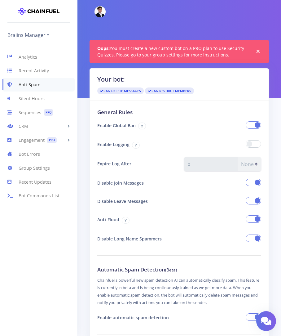
click at [258, 52] on span "×" at bounding box center [258, 51] width 6 height 6
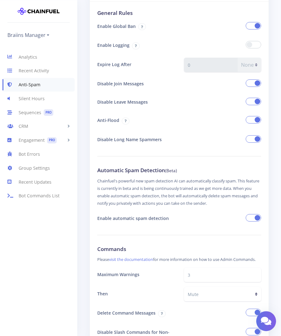
drag, startPoint x: 90, startPoint y: 210, endPoint x: 92, endPoint y: 220, distance: 9.9
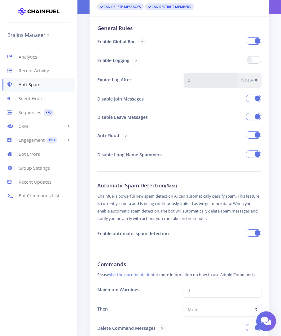
drag, startPoint x: 92, startPoint y: 220, endPoint x: 91, endPoint y: 208, distance: 12.2
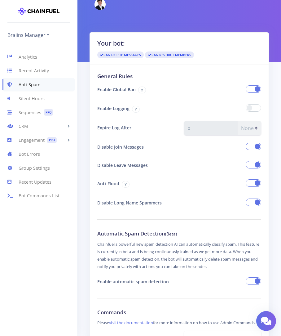
scroll to position [0, 0]
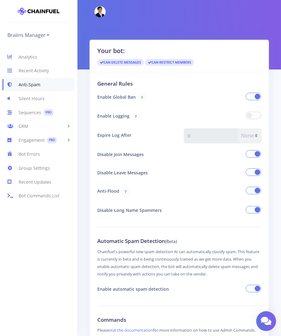
drag, startPoint x: 85, startPoint y: 202, endPoint x: 89, endPoint y: 154, distance: 47.6
drag, startPoint x: 61, startPoint y: 237, endPoint x: 63, endPoint y: 219, distance: 19.0
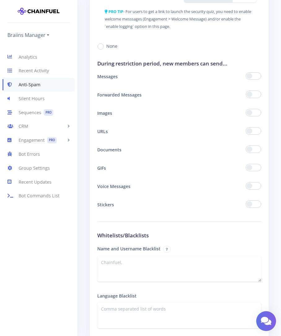
scroll to position [885, 0]
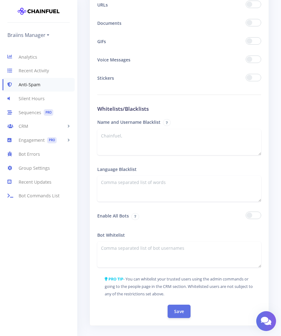
click at [37, 259] on div "Analytics Recent Activity Anti-Spam Silent Hours Sequences PRO CRM People [DATE…" at bounding box center [38, 185] width 77 height 291
click at [146, 222] on label "Enable All Bots" at bounding box center [136, 216] width 87 height 14
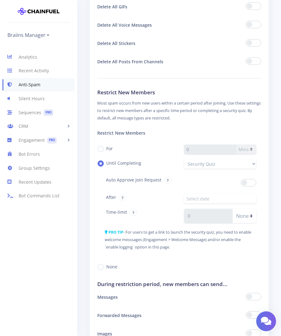
drag, startPoint x: 120, startPoint y: 249, endPoint x: 127, endPoint y: 148, distance: 101.6
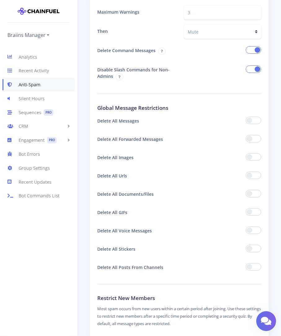
scroll to position [206, 0]
